Goal: Transaction & Acquisition: Purchase product/service

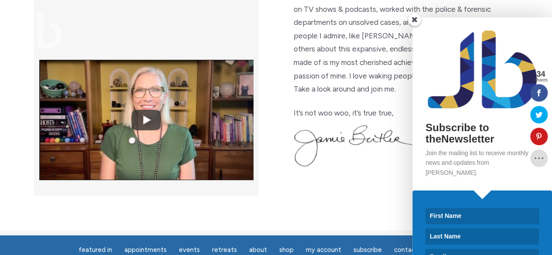
scroll to position [372, 0]
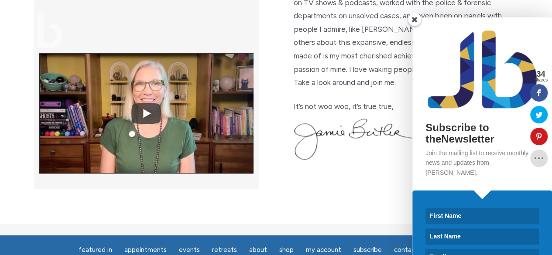
click at [414, 21] on span at bounding box center [414, 19] width 13 height 13
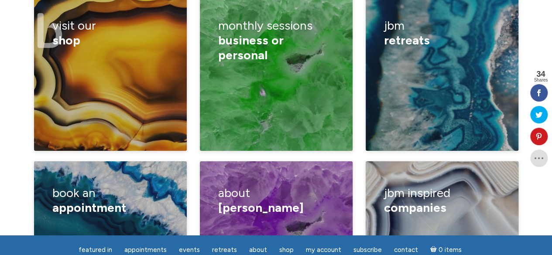
scroll to position [1427, 0]
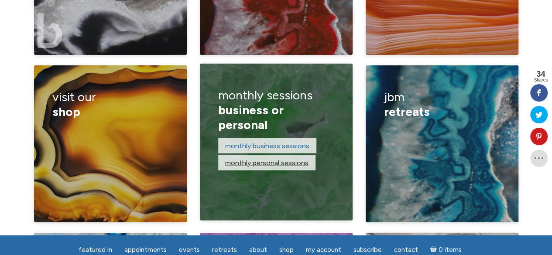
click at [266, 158] on link "monthly personal sessions" at bounding box center [266, 162] width 83 height 8
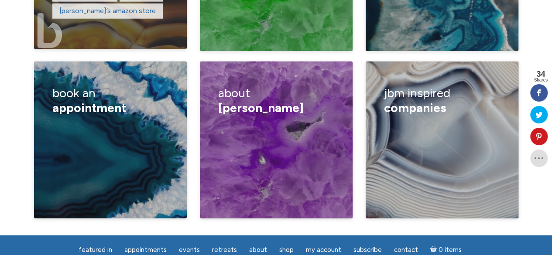
scroll to position [1598, 0]
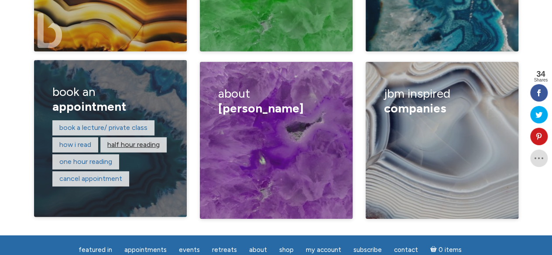
click at [139, 141] on link "Half hour reading" at bounding box center [133, 145] width 52 height 8
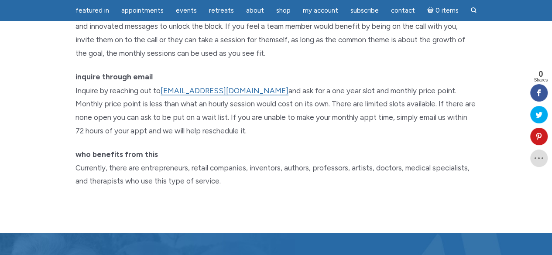
scroll to position [743, 0]
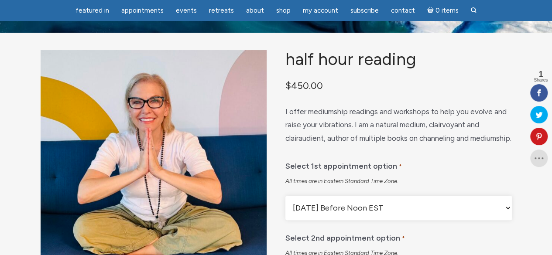
scroll to position [38, 0]
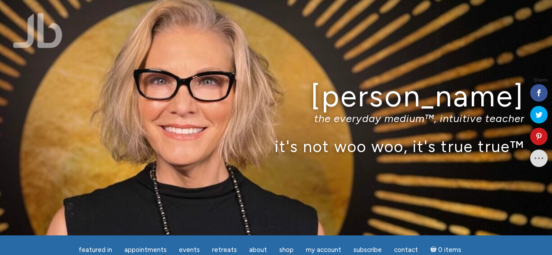
scroll to position [1598, 0]
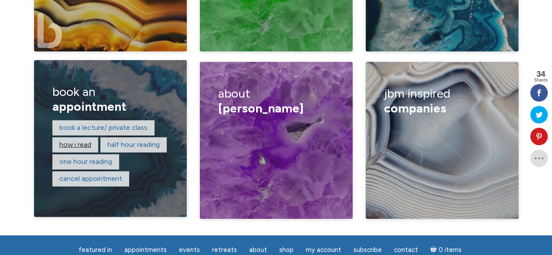
click at [71, 141] on link "How I read" at bounding box center [75, 145] width 32 height 8
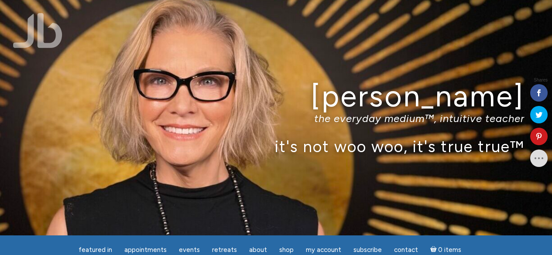
scroll to position [1598, 0]
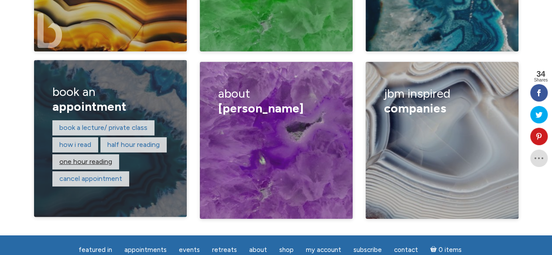
click at [90, 158] on link "One hour reading" at bounding box center [85, 162] width 53 height 8
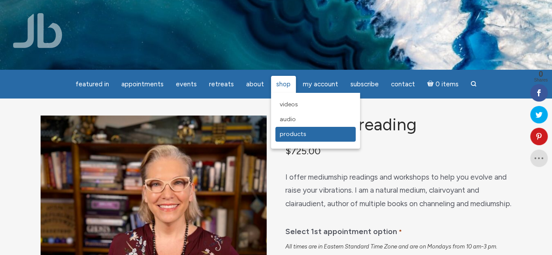
click at [291, 134] on span "Products" at bounding box center [293, 134] width 27 height 7
